Goal: Transaction & Acquisition: Obtain resource

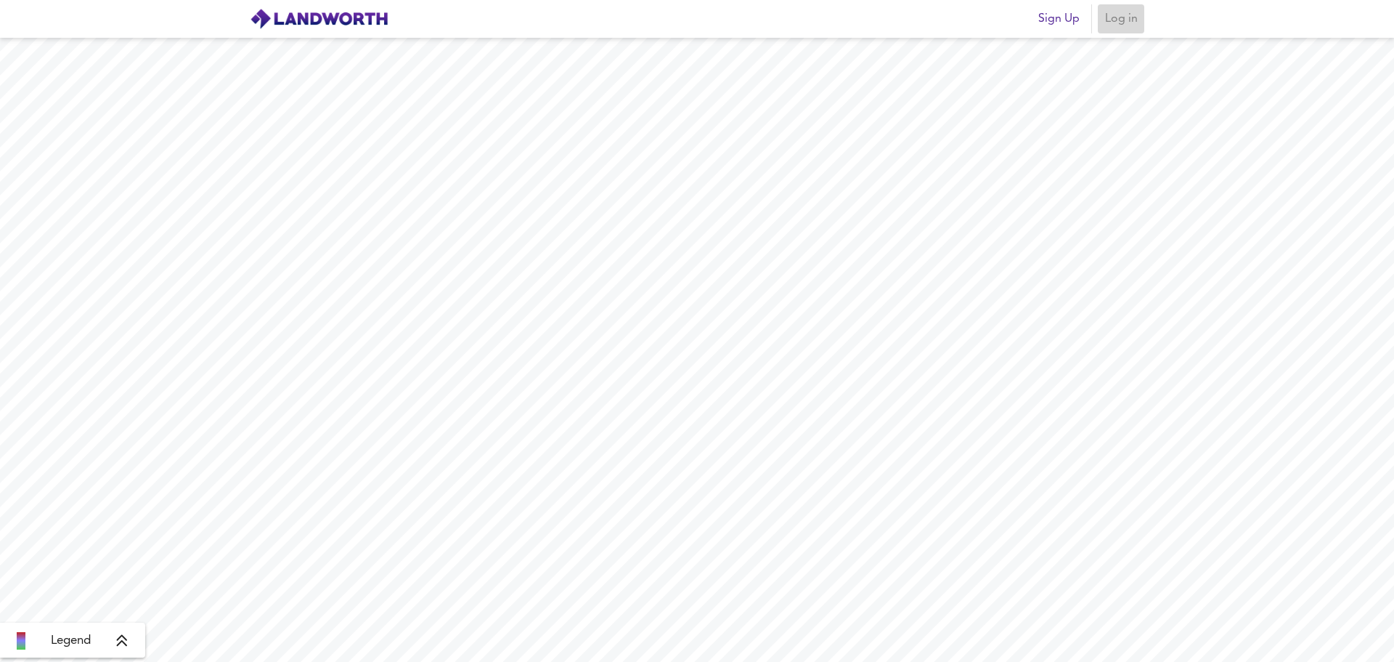
click at [1126, 15] on span "Log in" at bounding box center [1121, 19] width 35 height 20
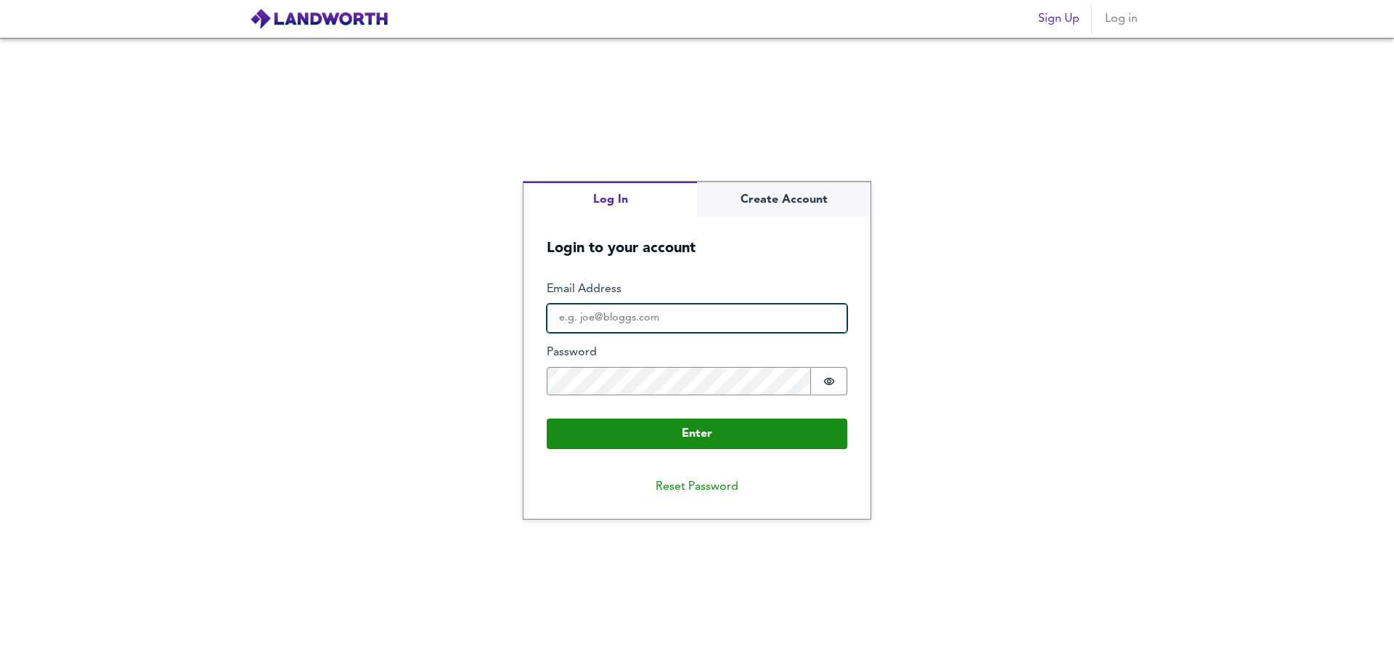
type input "[EMAIL_ADDRESS][DOMAIN_NAME]"
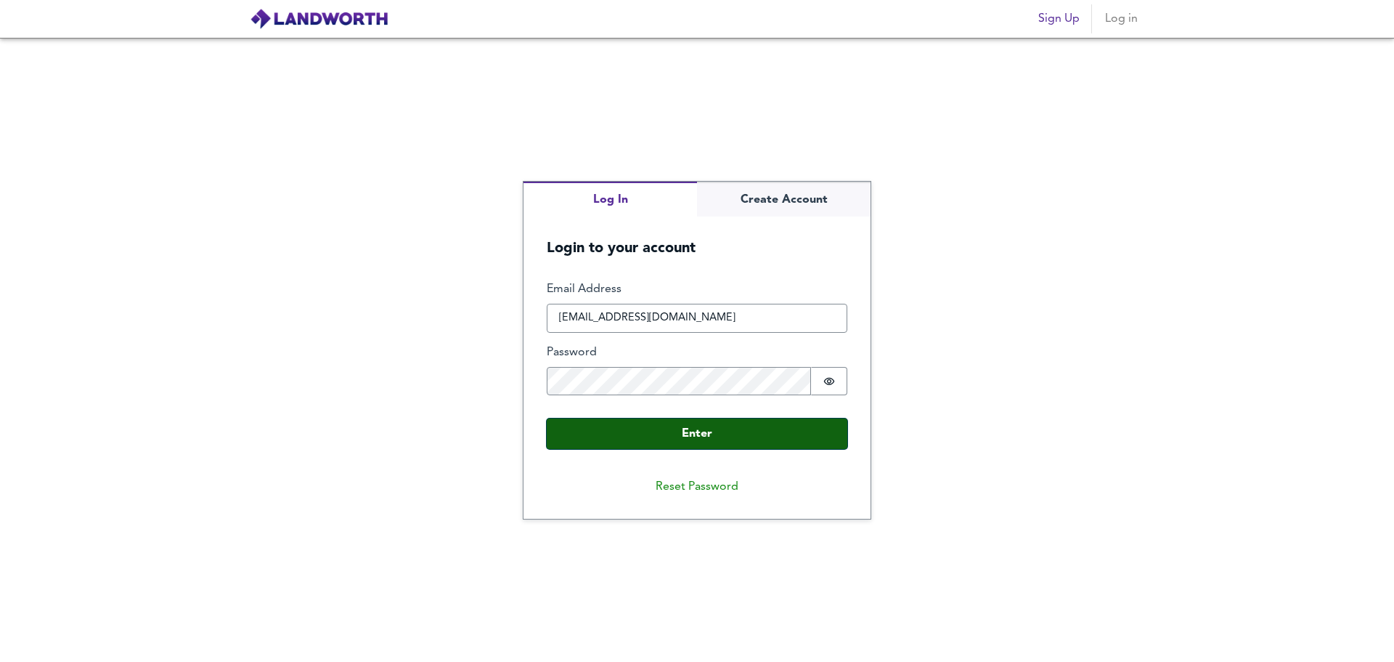
click at [619, 434] on button "Enter" at bounding box center [697, 433] width 301 height 31
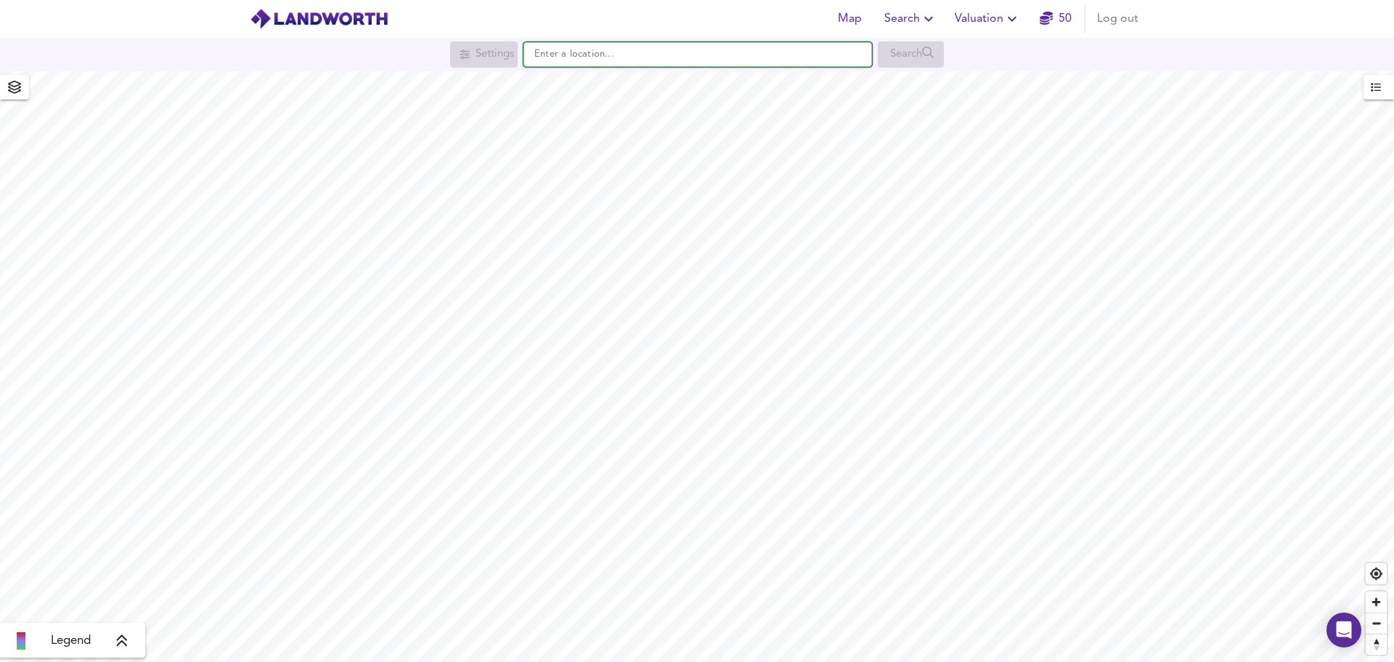
click at [597, 61] on input "text" at bounding box center [698, 54] width 349 height 25
paste input "[STREET_ADDRESS]"
type input "[STREET_ADDRESS]"
click at [795, 85] on div "[STREET_ADDRESS]" at bounding box center [694, 83] width 333 height 15
checkbox input "false"
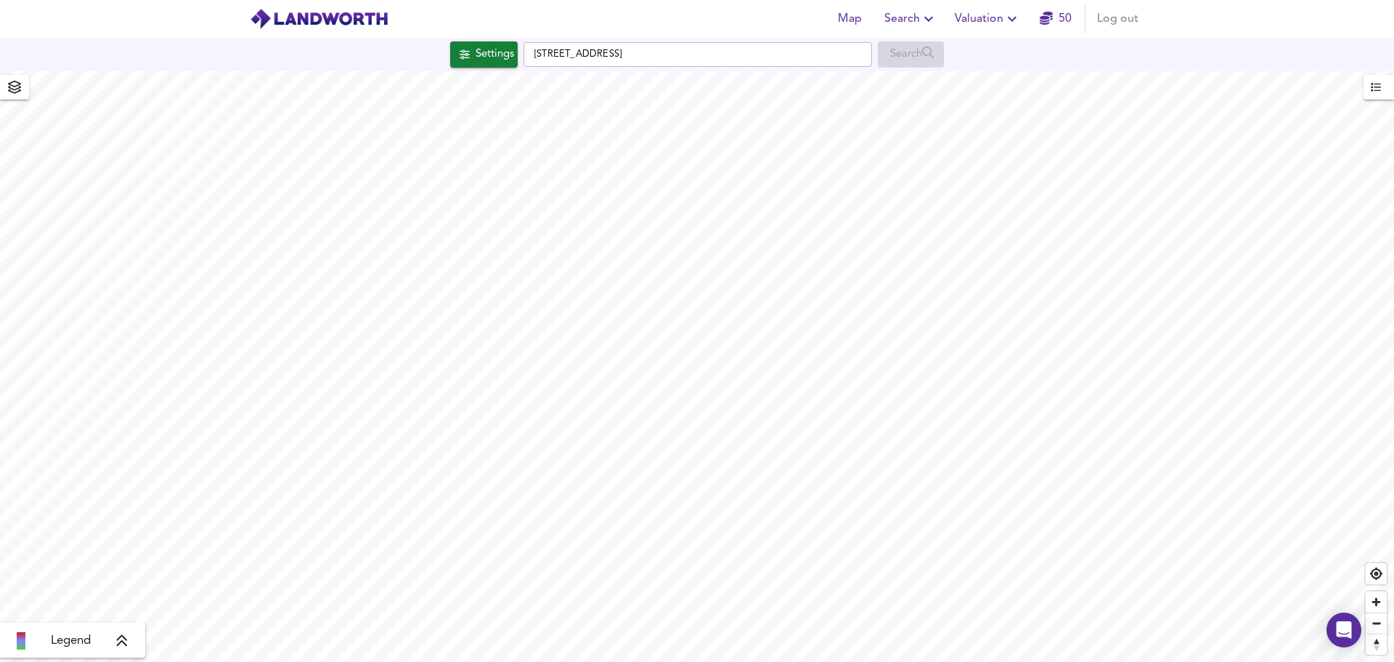
checkbox input "true"
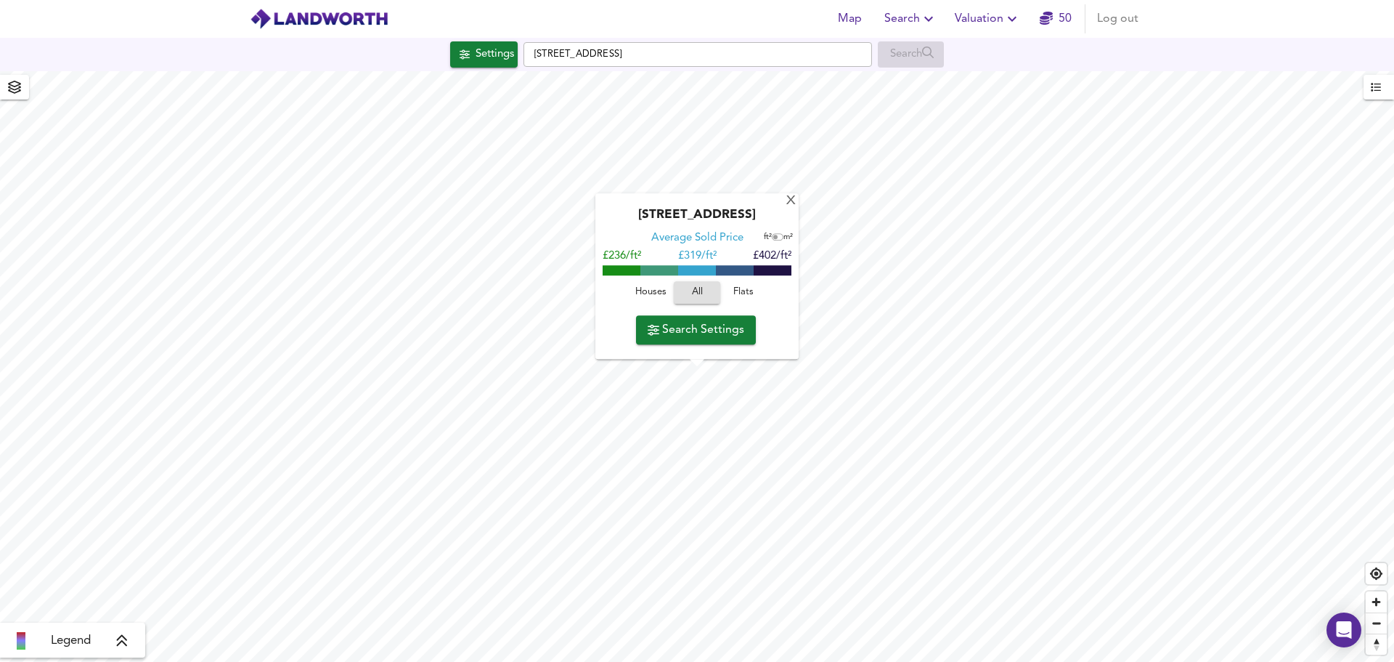
click at [999, 17] on span "Valuation" at bounding box center [988, 19] width 66 height 20
click at [989, 50] on li "New Valuation Report" at bounding box center [988, 52] width 174 height 26
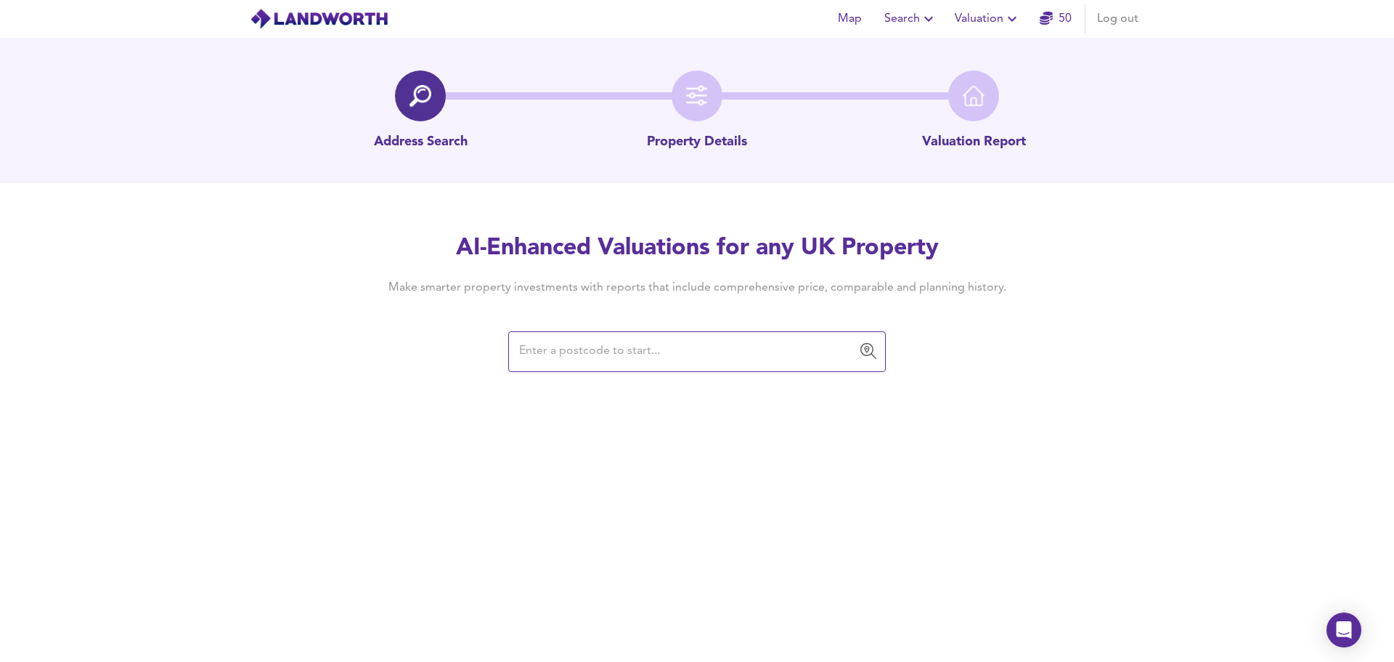
click at [580, 344] on input "text" at bounding box center [686, 352] width 343 height 28
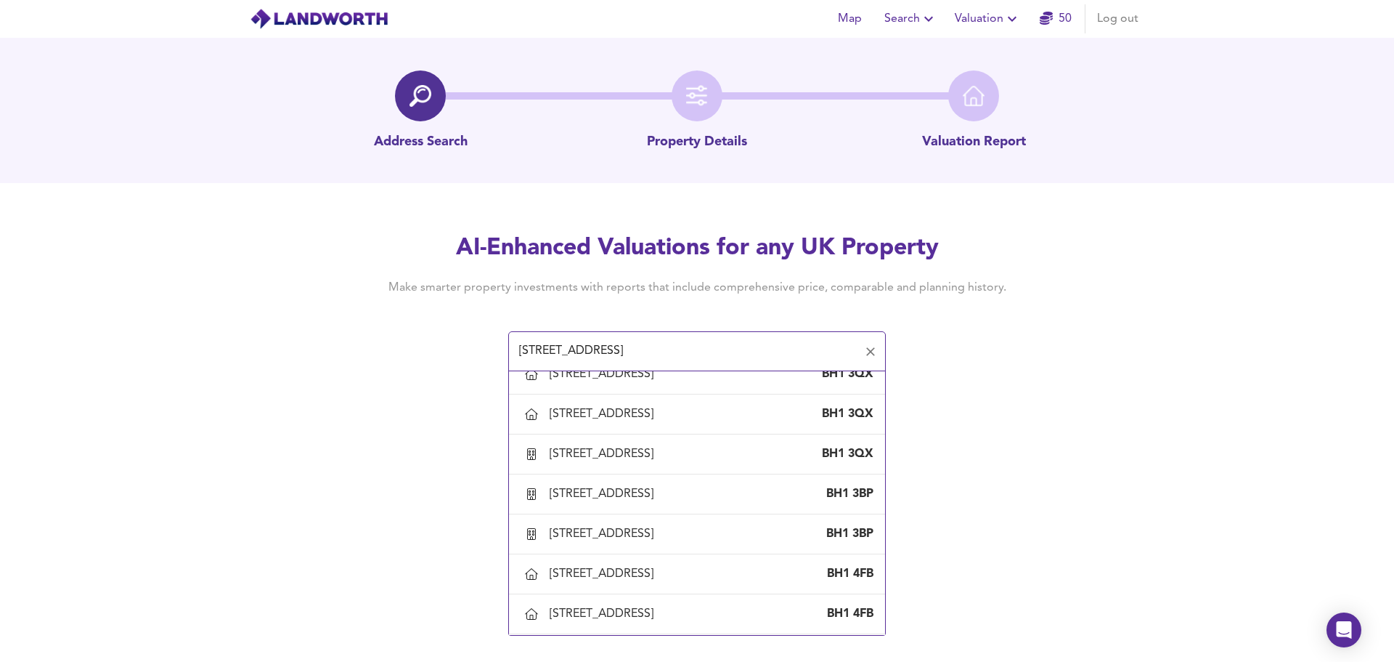
scroll to position [1533, 0]
click at [761, 349] on input "[STREET_ADDRESS]" at bounding box center [686, 352] width 343 height 28
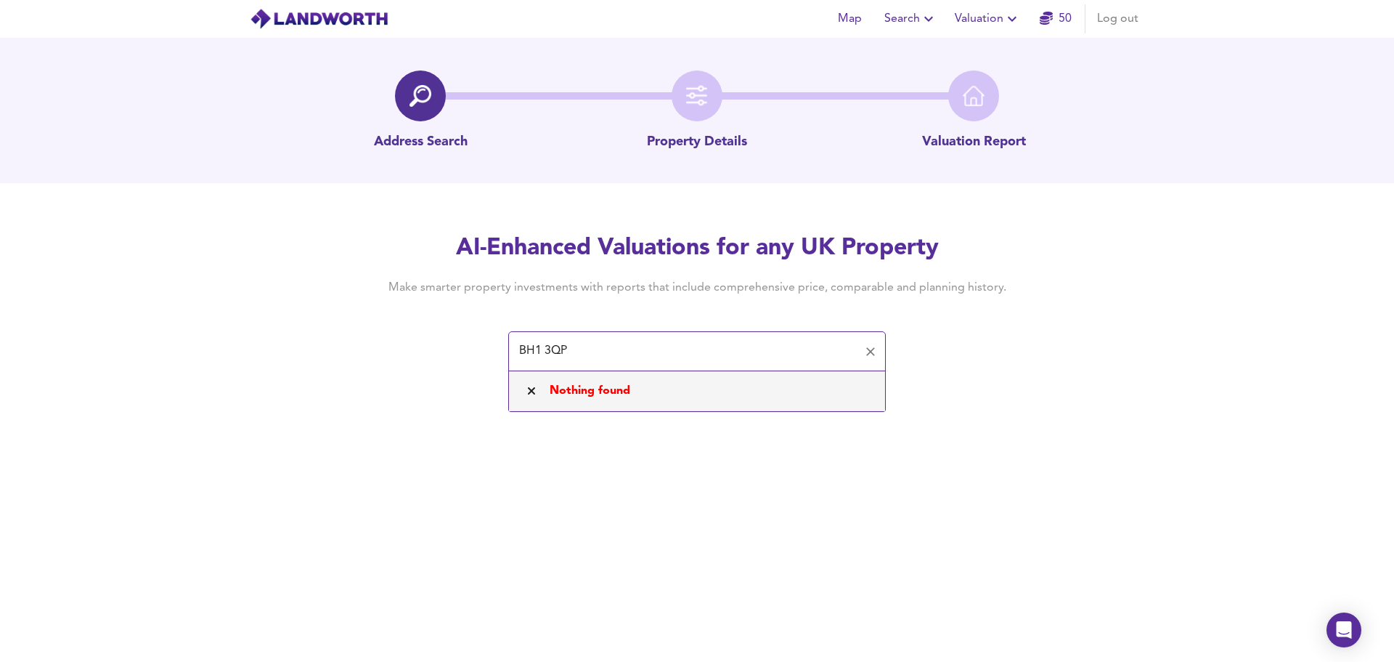
click at [584, 353] on input "BH1 3QP" at bounding box center [686, 352] width 343 height 28
click at [586, 352] on input "BH1 3QP" at bounding box center [686, 352] width 343 height 28
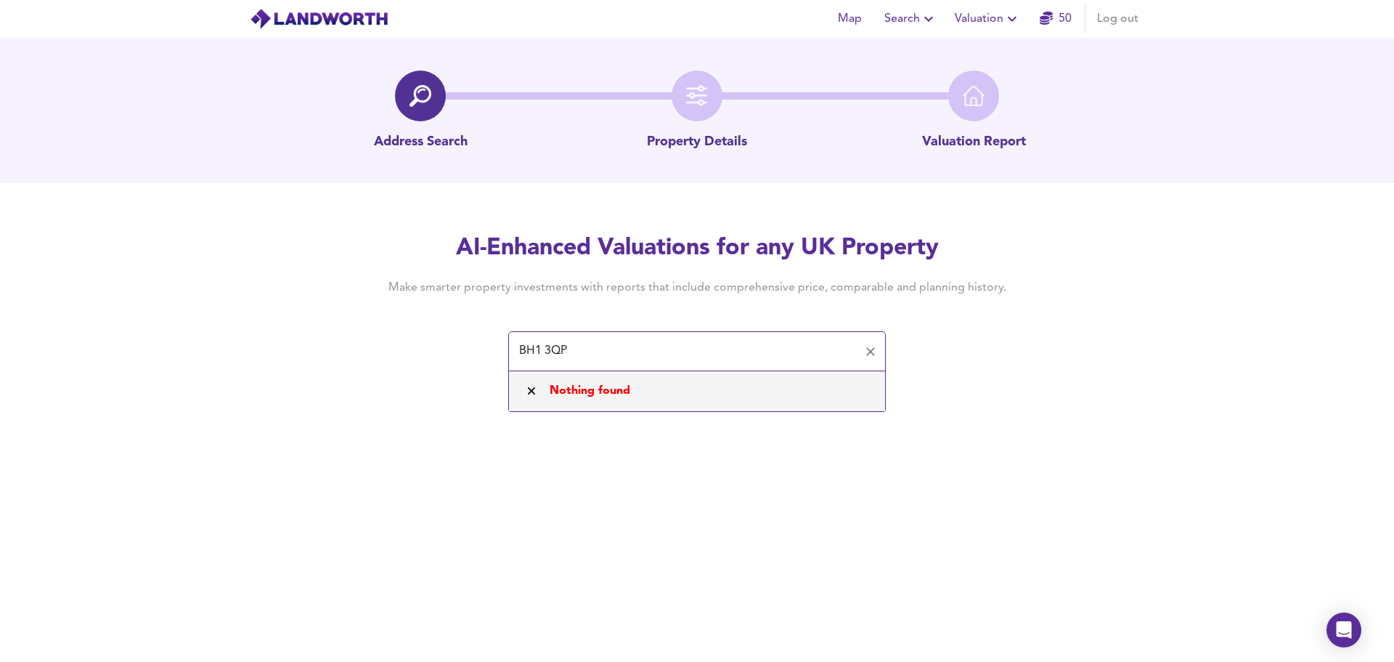
paste input "[GEOGRAPHIC_DATA]"
type input "[GEOGRAPHIC_DATA]"
